Goal: Task Accomplishment & Management: Use online tool/utility

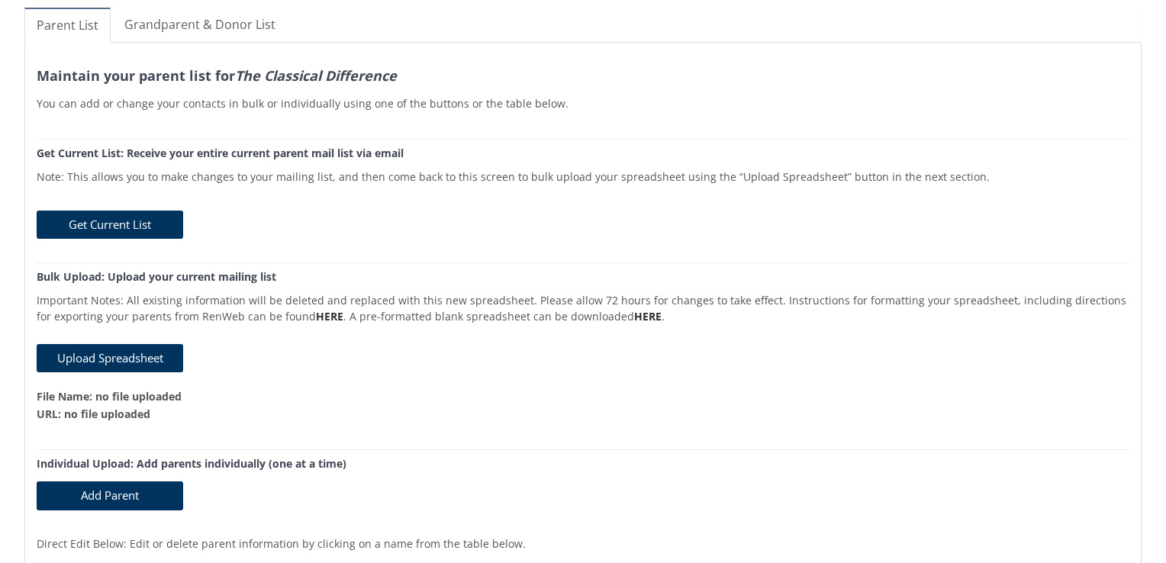
scroll to position [76, 0]
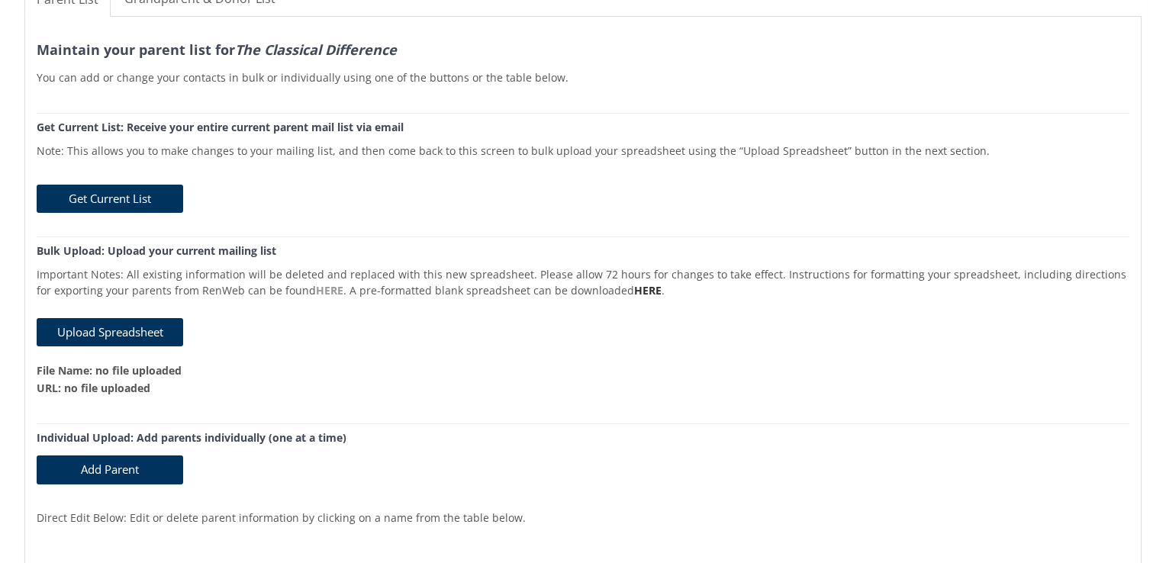
click at [316, 295] on link "HERE" at bounding box center [329, 290] width 27 height 14
click at [634, 290] on link "HERE" at bounding box center [647, 290] width 27 height 14
click at [124, 330] on button "Upload Spreadsheet" at bounding box center [110, 332] width 147 height 28
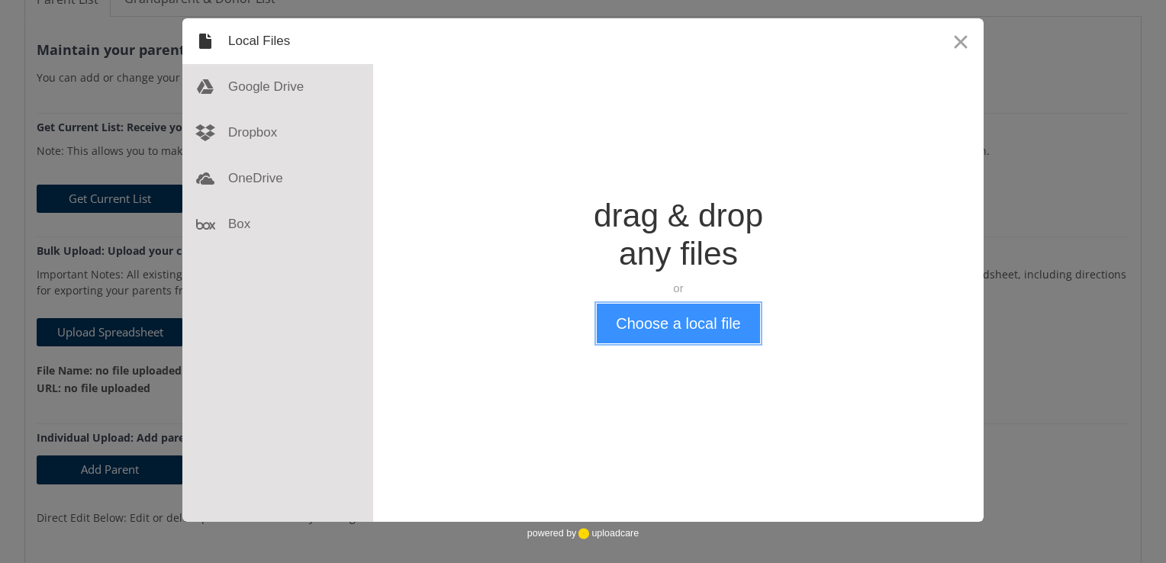
click at [712, 321] on button "Choose a local file" at bounding box center [678, 324] width 163 height 40
click at [694, 316] on button "Choose a local file" at bounding box center [678, 324] width 163 height 40
click at [729, 317] on button "Choose a local file" at bounding box center [678, 324] width 163 height 40
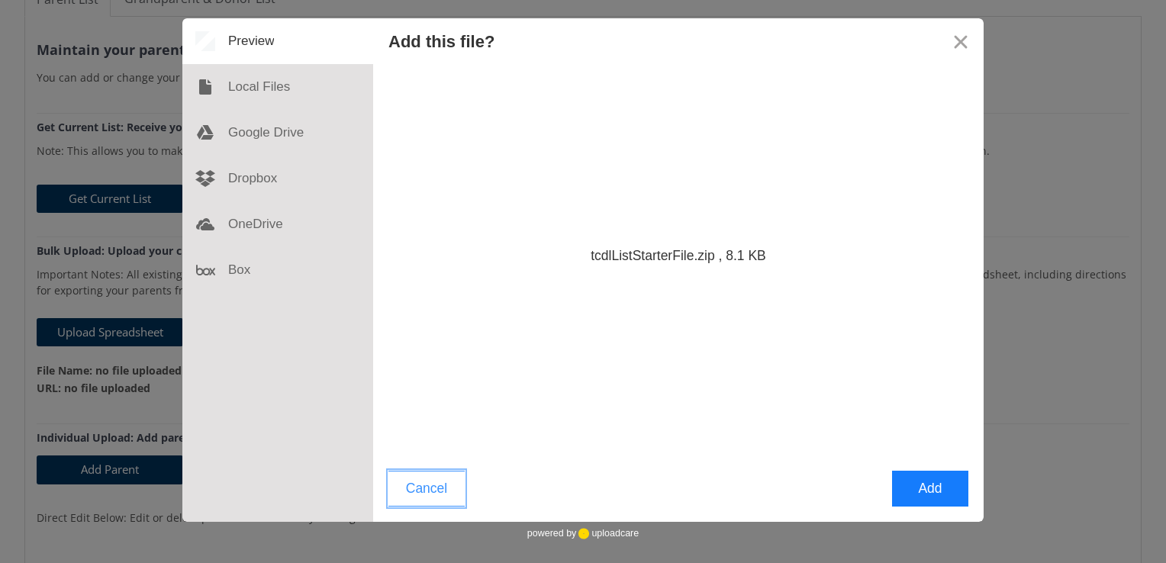
click at [427, 493] on button "Cancel" at bounding box center [426, 489] width 76 height 36
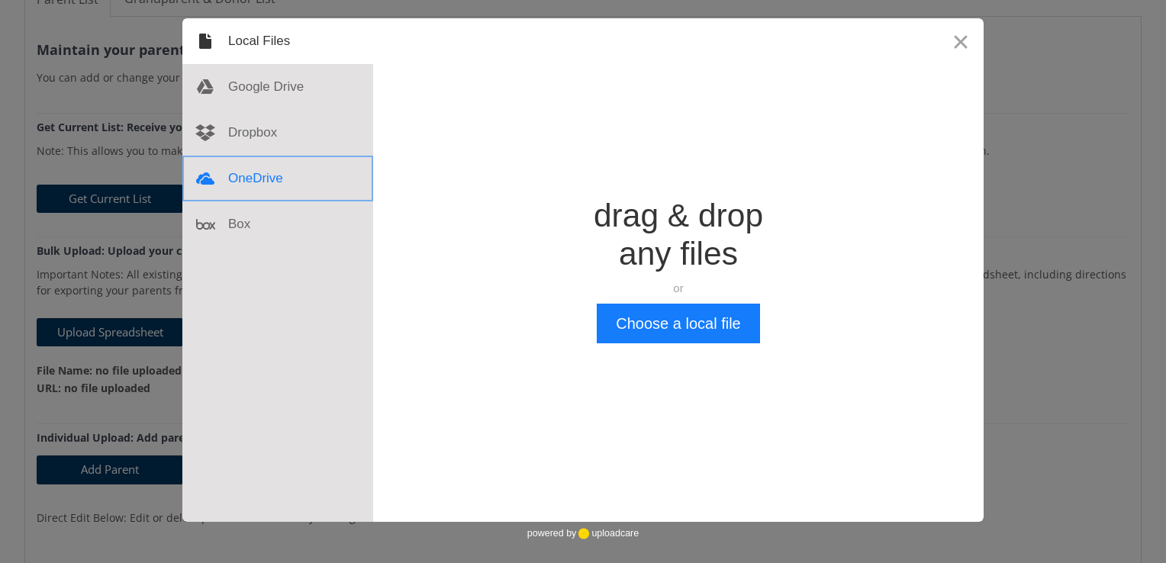
click at [255, 176] on div at bounding box center [277, 179] width 191 height 46
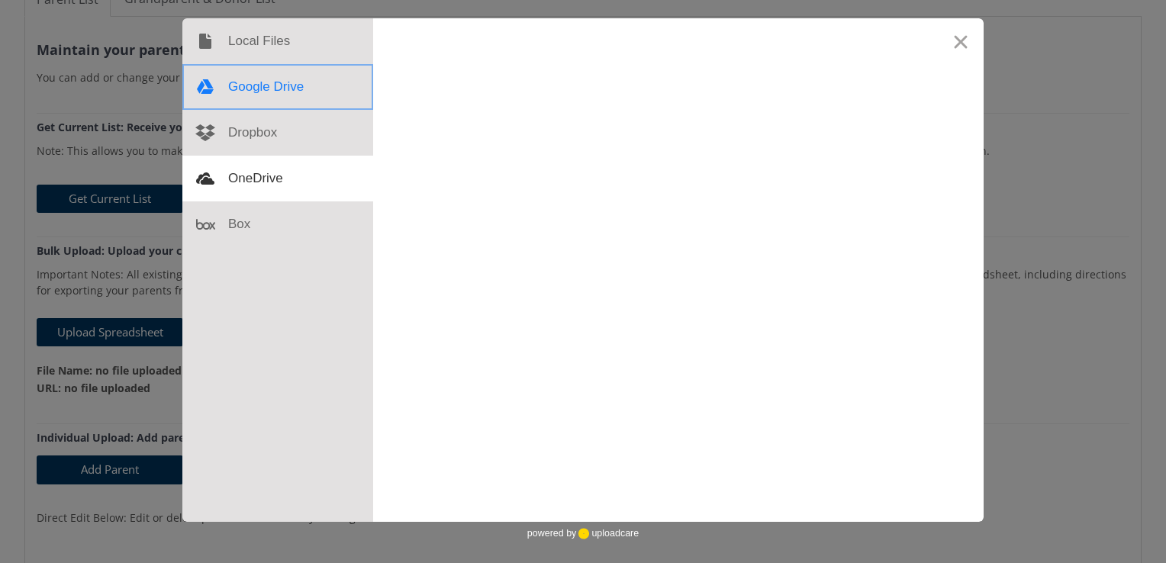
click at [269, 79] on div at bounding box center [277, 87] width 191 height 46
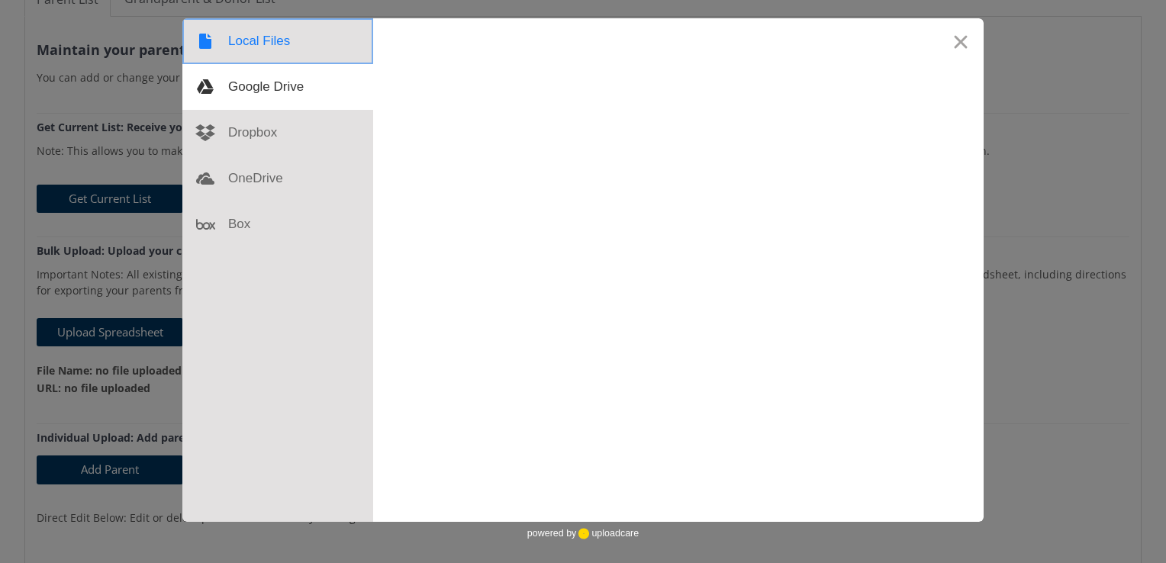
click at [268, 47] on div at bounding box center [277, 41] width 191 height 46
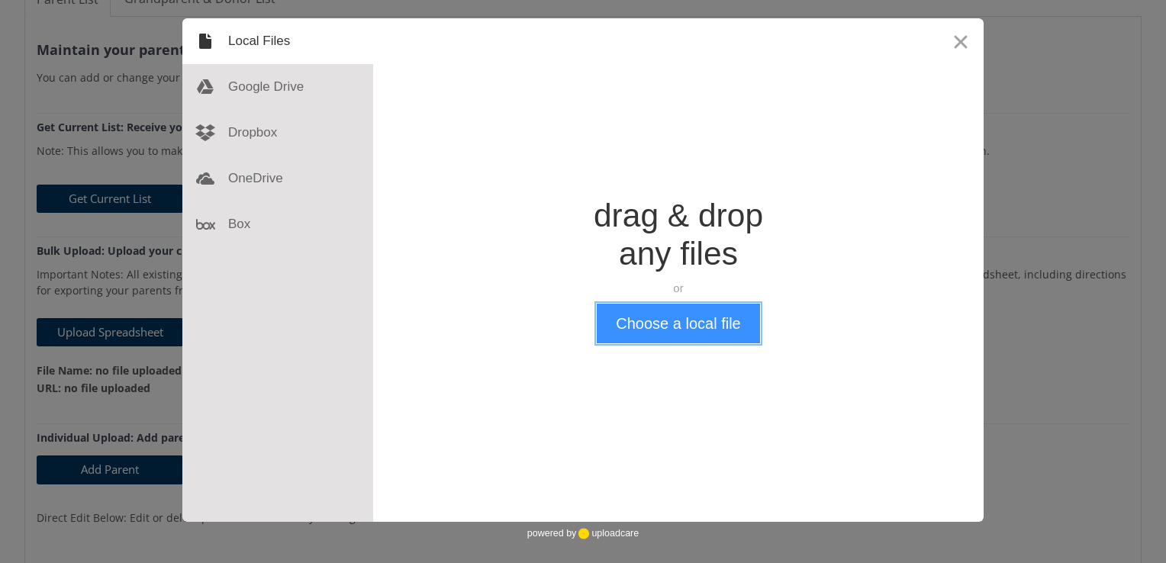
click at [701, 317] on button "Choose a local file" at bounding box center [678, 324] width 163 height 40
click at [966, 36] on button "Close" at bounding box center [961, 41] width 46 height 46
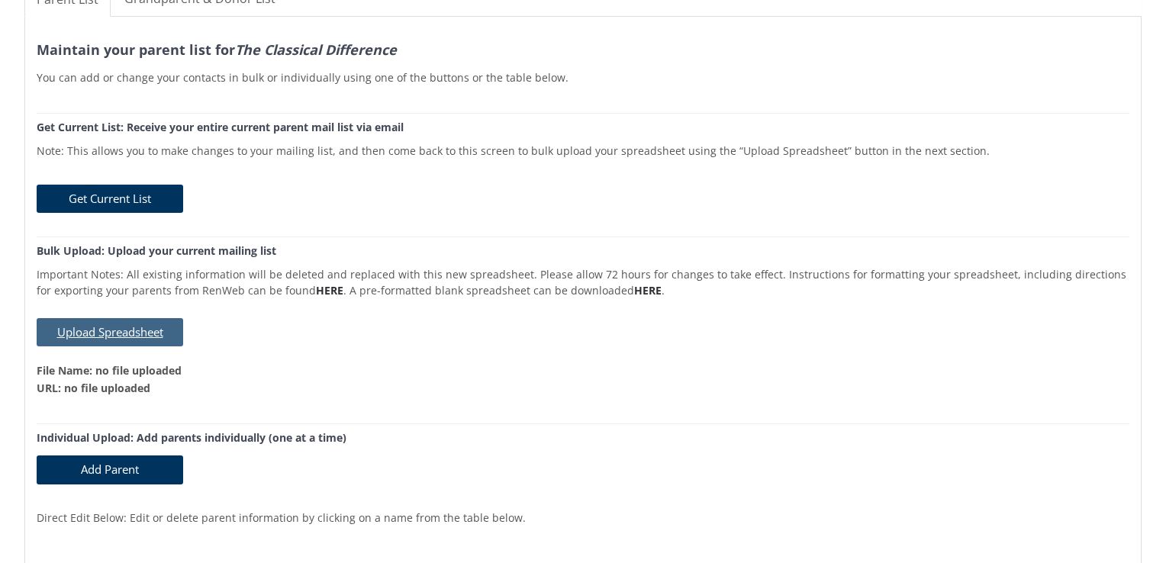
click at [104, 332] on button "Upload Spreadsheet" at bounding box center [110, 332] width 147 height 28
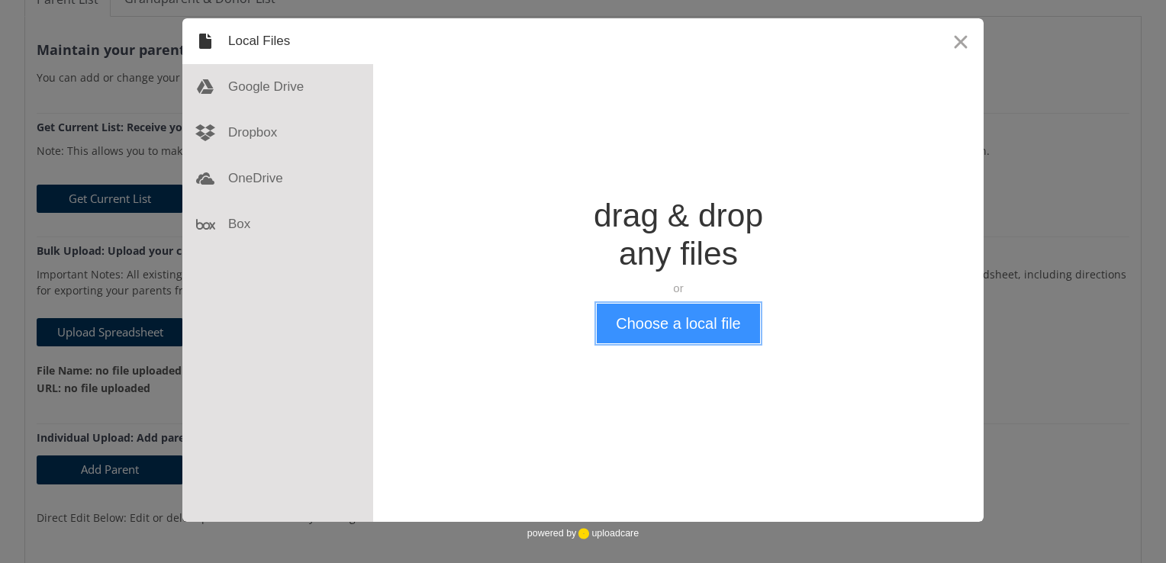
click at [666, 333] on button "Choose a local file" at bounding box center [678, 324] width 163 height 40
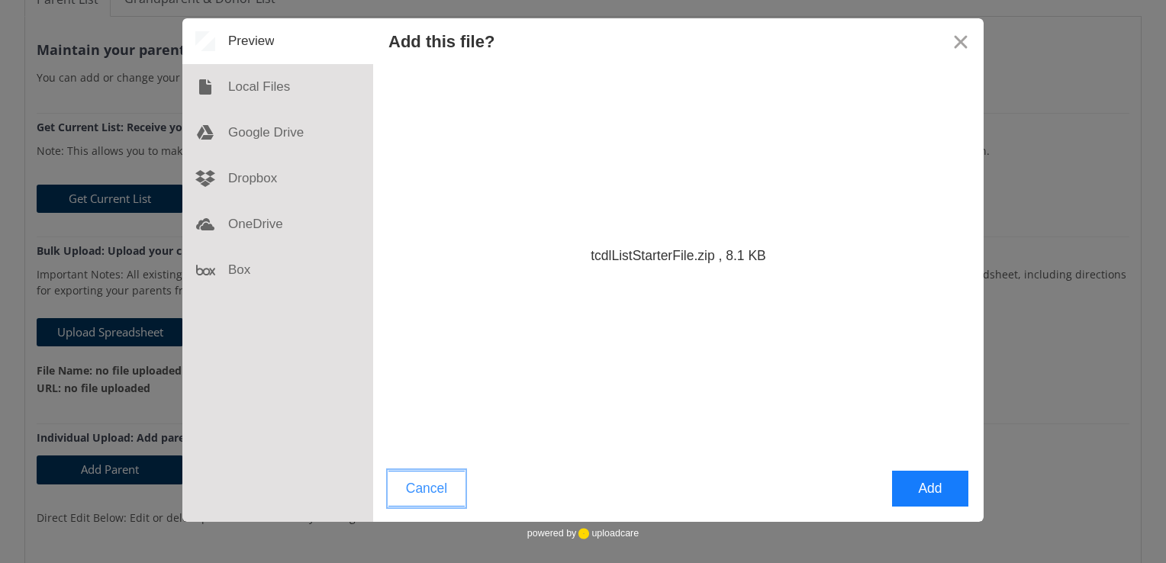
click at [433, 494] on button "Cancel" at bounding box center [426, 489] width 76 height 36
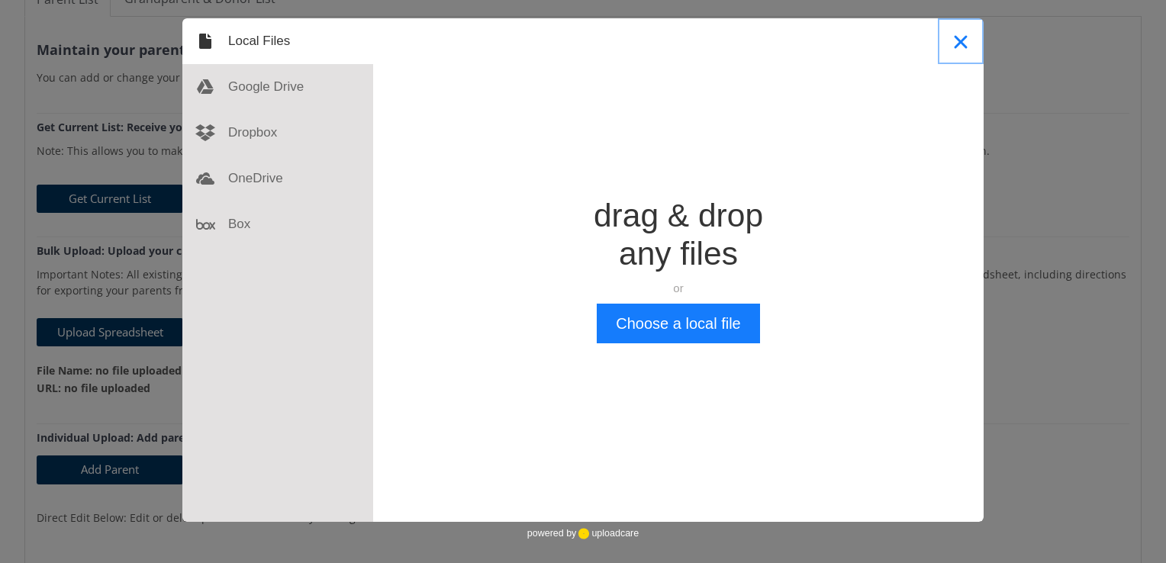
click at [966, 43] on button "Close" at bounding box center [961, 41] width 46 height 46
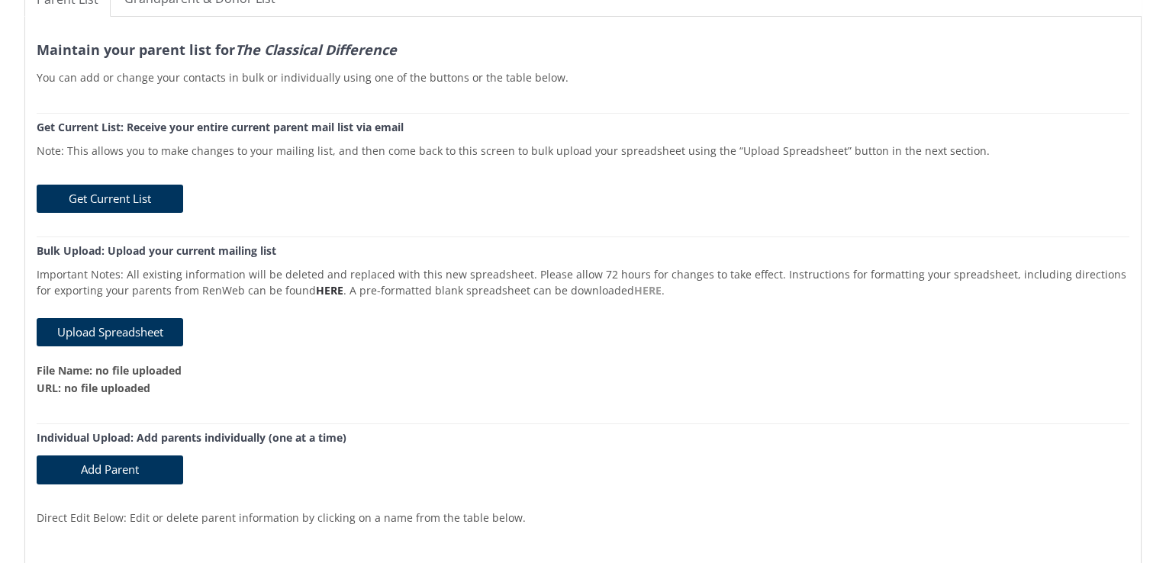
click at [634, 291] on link "HERE" at bounding box center [647, 290] width 27 height 14
click at [114, 326] on button "Upload Spreadsheet" at bounding box center [110, 332] width 147 height 28
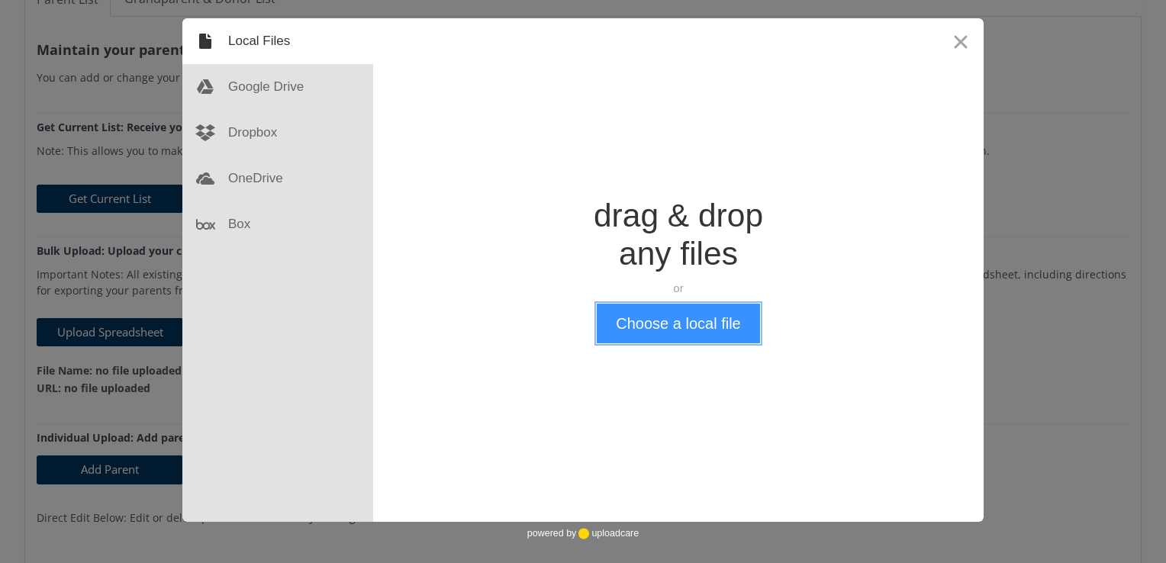
click at [688, 328] on button "Choose a local file" at bounding box center [678, 324] width 163 height 40
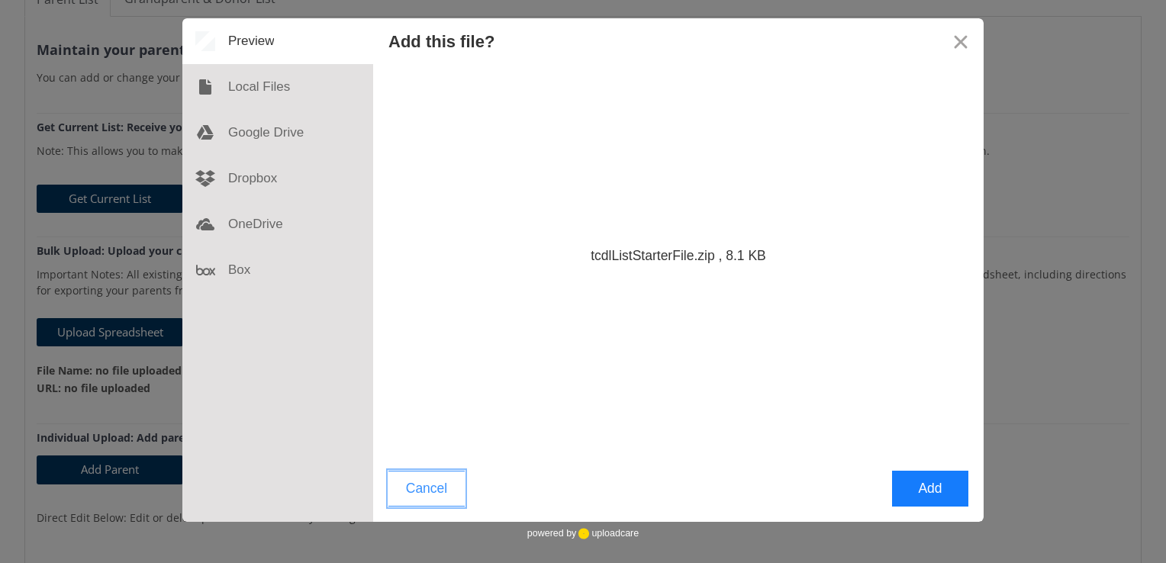
click at [419, 496] on button "Cancel" at bounding box center [426, 489] width 76 height 36
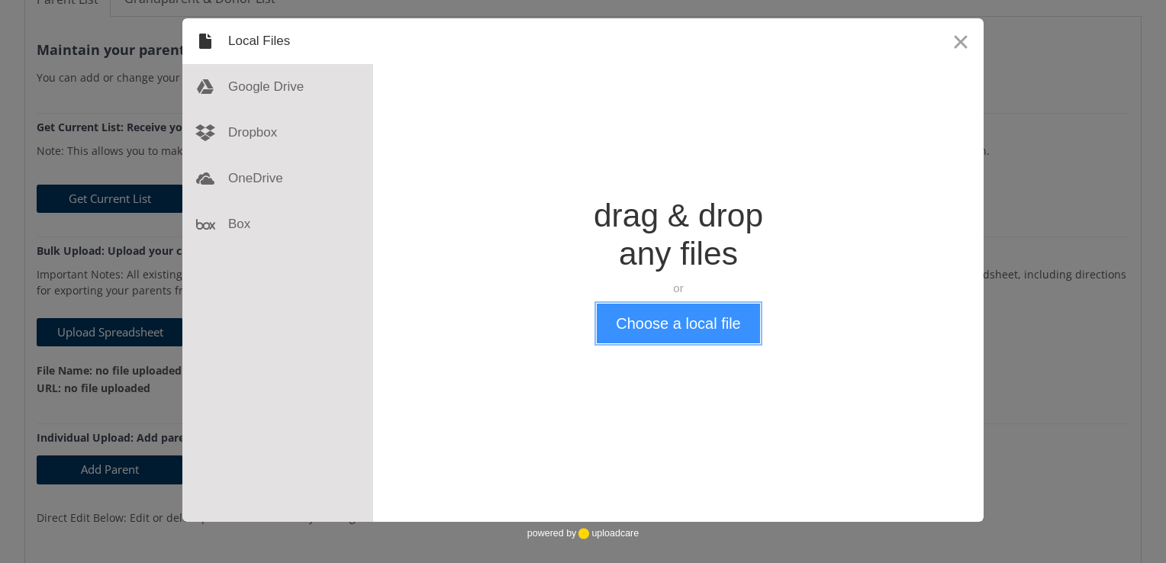
click at [650, 330] on button "Choose a local file" at bounding box center [678, 324] width 163 height 40
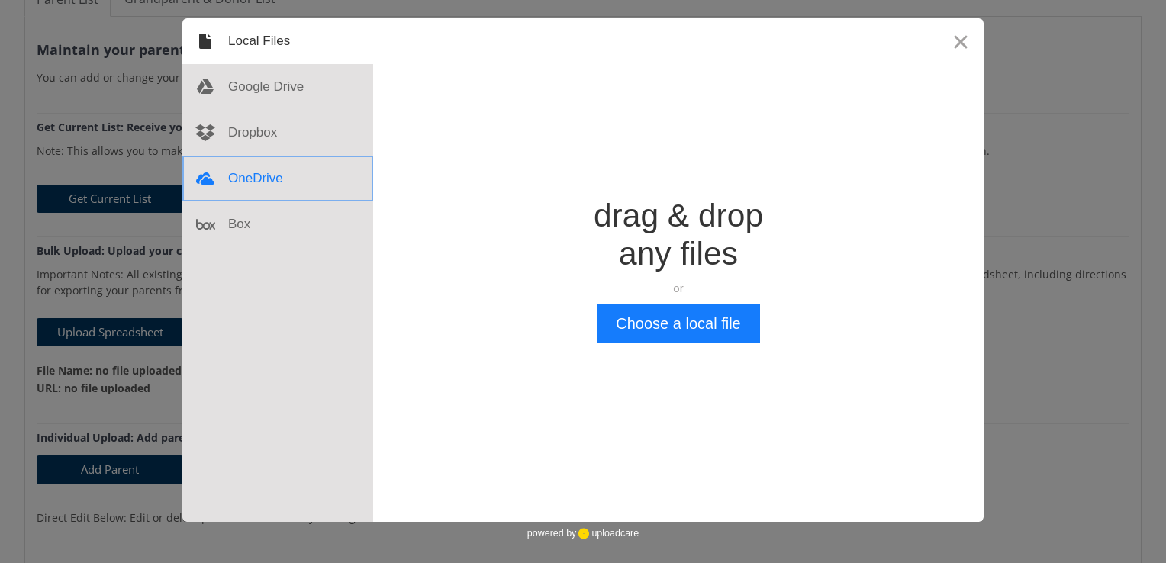
click at [270, 181] on div at bounding box center [277, 179] width 191 height 46
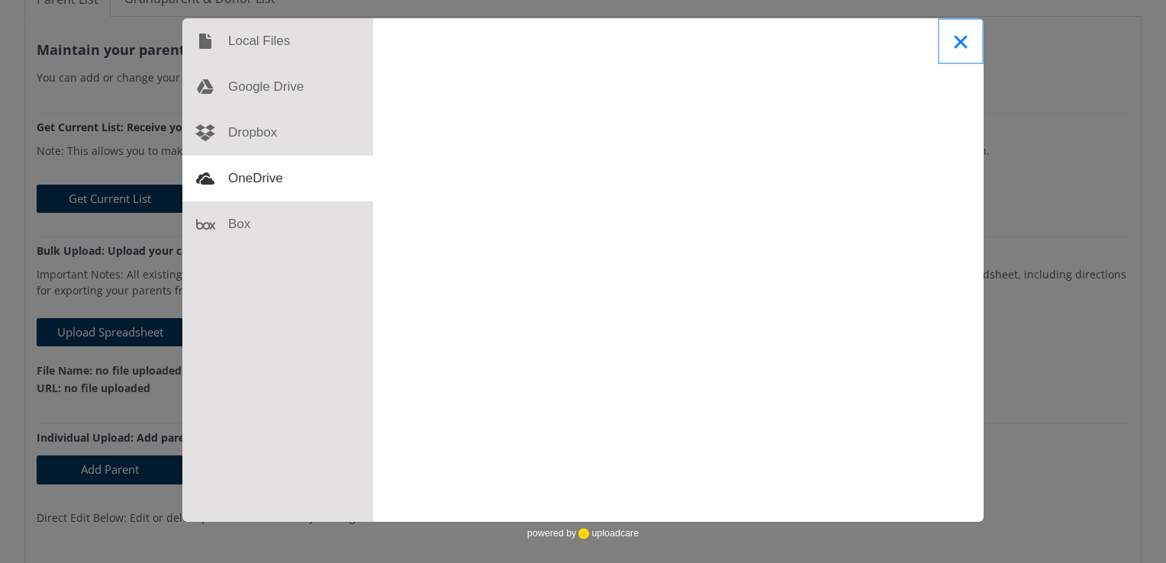
click at [956, 41] on button "Close" at bounding box center [961, 41] width 46 height 46
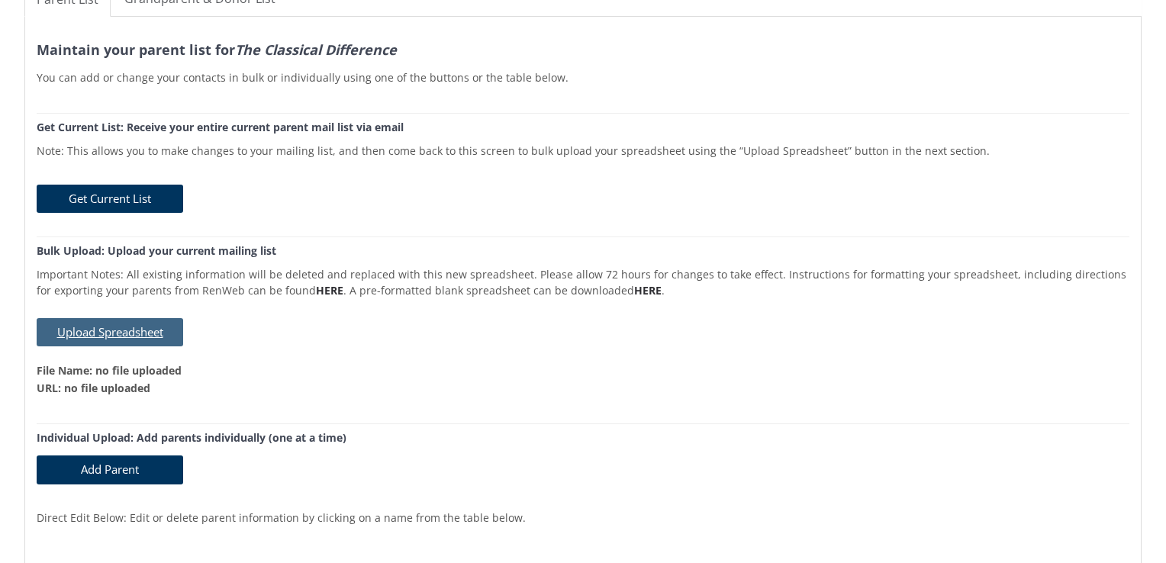
click at [92, 327] on button "Upload Spreadsheet" at bounding box center [110, 332] width 147 height 28
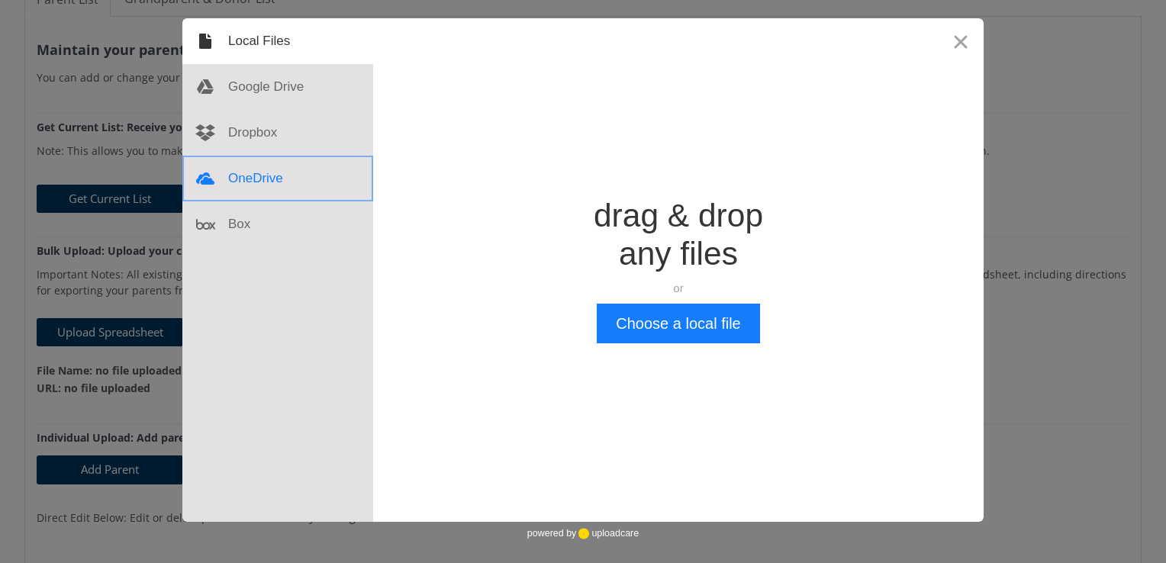
click at [266, 178] on div at bounding box center [277, 179] width 191 height 46
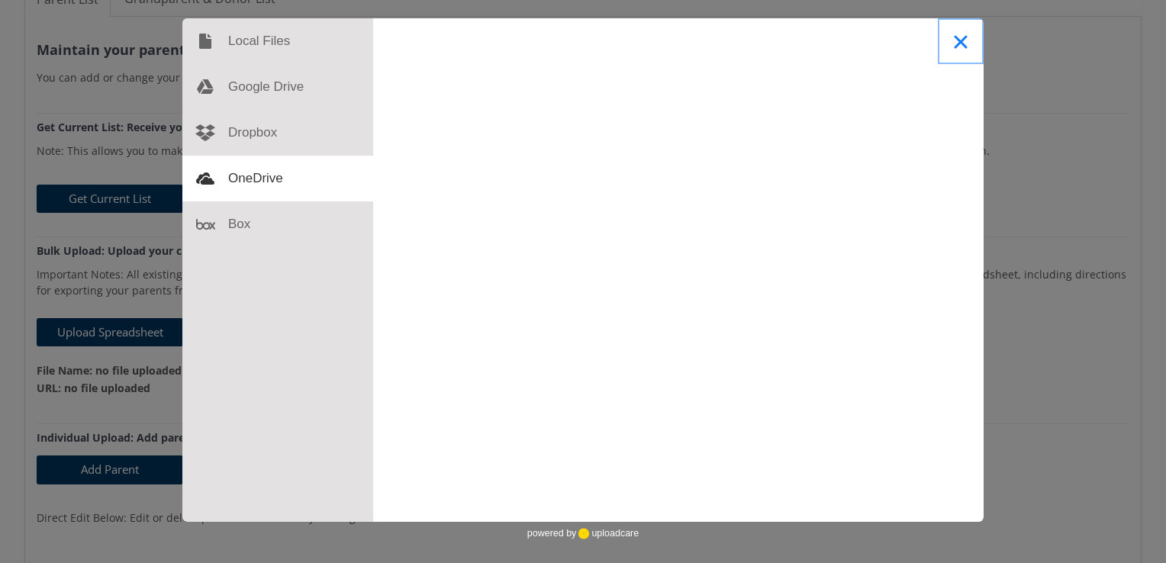
click at [963, 38] on button "Close" at bounding box center [961, 41] width 46 height 46
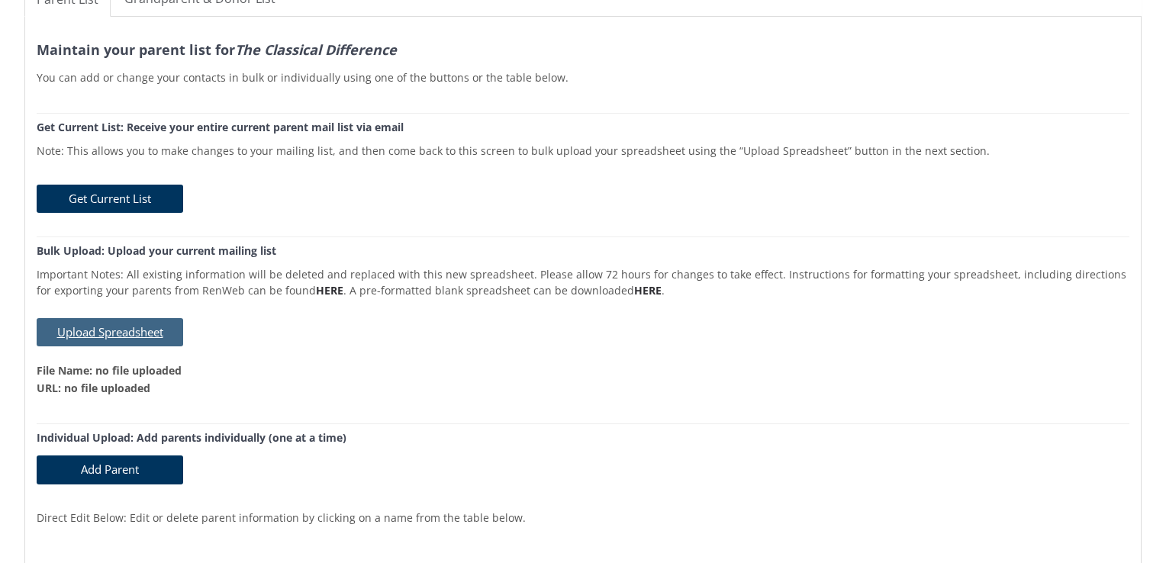
click at [123, 319] on button "Upload Spreadsheet" at bounding box center [110, 332] width 147 height 28
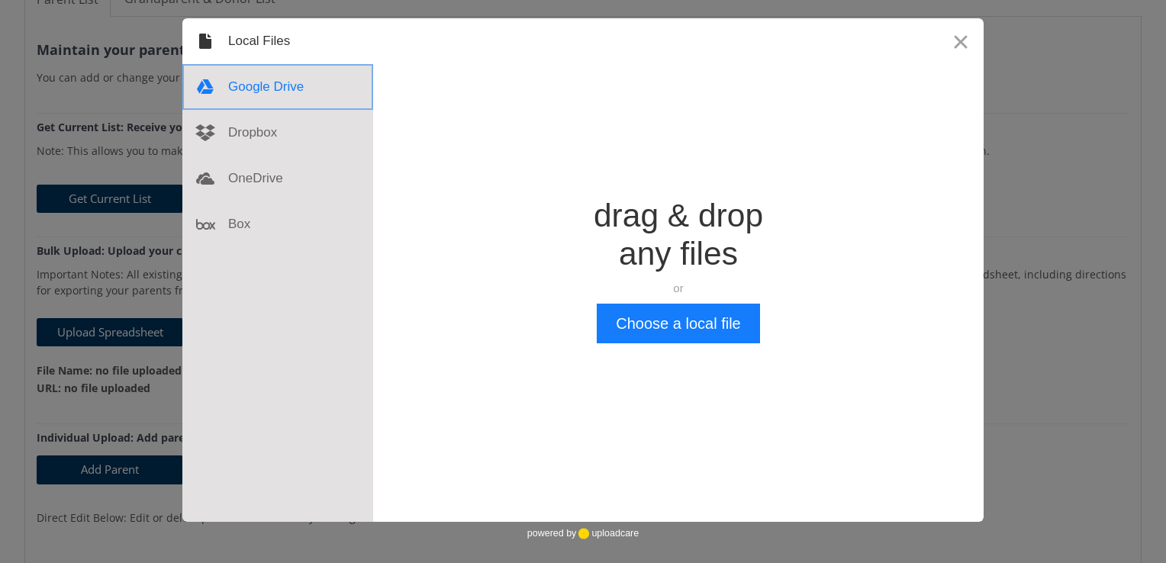
click at [250, 91] on div at bounding box center [277, 87] width 191 height 46
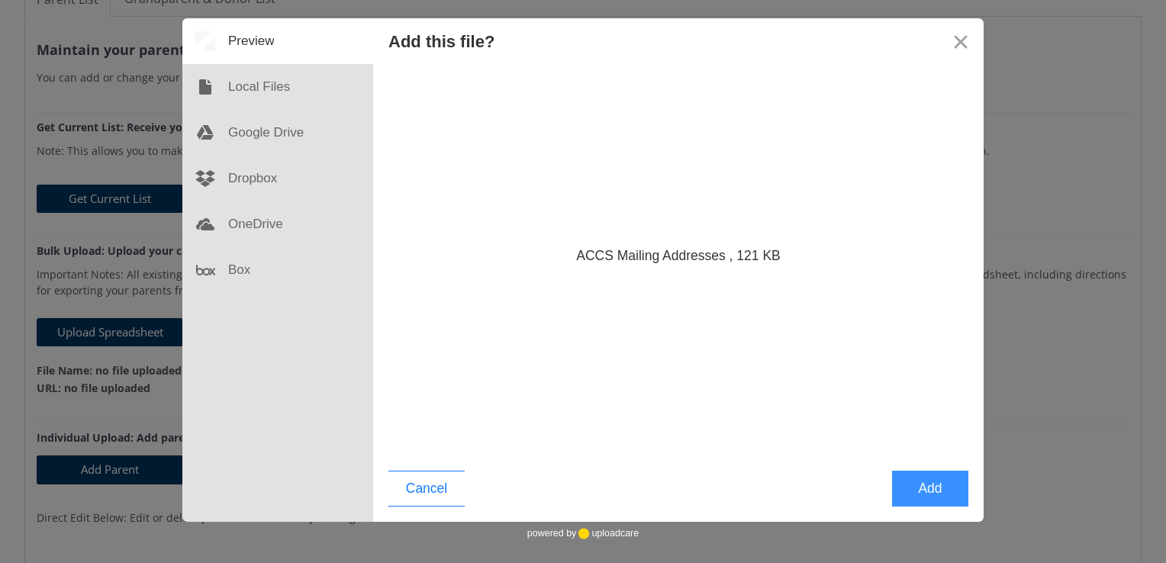
click at [921, 496] on button "Add" at bounding box center [930, 489] width 76 height 36
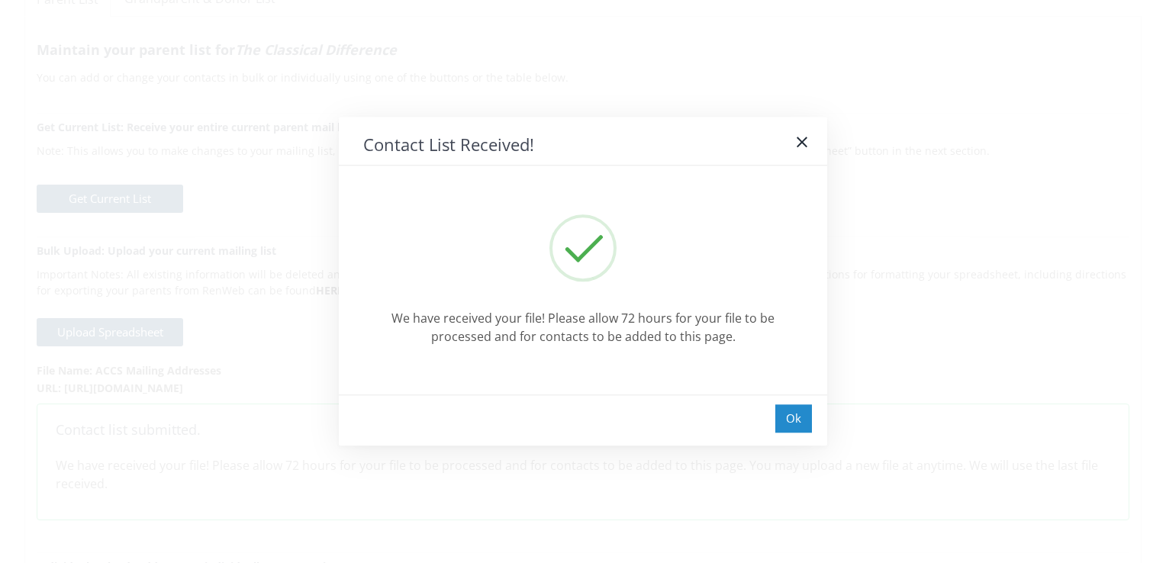
click at [797, 431] on div "Ok" at bounding box center [793, 418] width 37 height 28
